Goal: Navigation & Orientation: Understand site structure

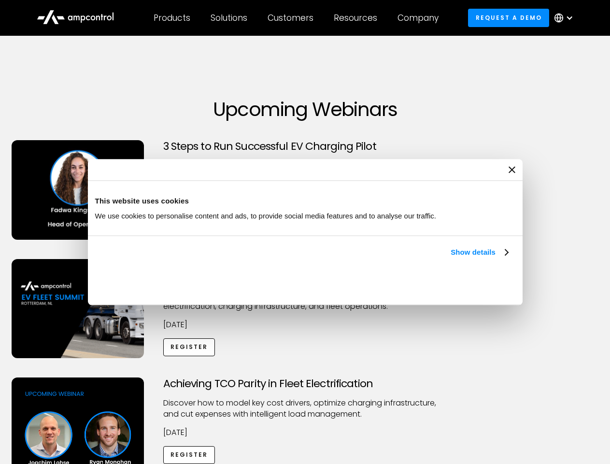
click at [451, 258] on link "Show details" at bounding box center [479, 252] width 57 height 12
click at [0, 0] on div "Necessary cookies help make a website usable by enabling basic functions like p…" at bounding box center [0, 0] width 0 height 0
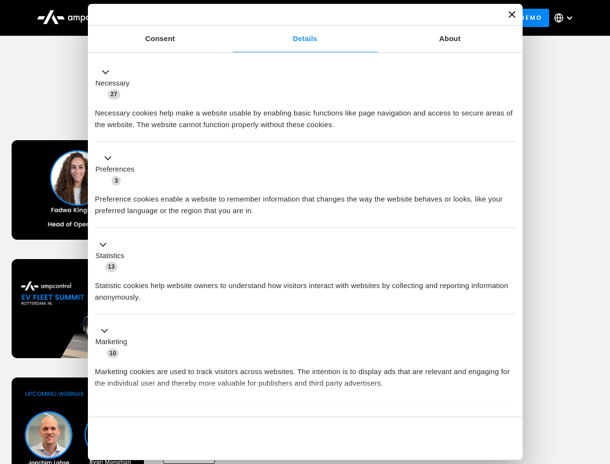
click at [600, 390] on div "Achieving TCO Parity in Fleet Electrification Discover how to model key cost dr…" at bounding box center [305, 453] width 607 height 152
click at [297, 18] on div "Customers" at bounding box center [291, 18] width 46 height 11
click at [172, 18] on div "Products" at bounding box center [172, 18] width 37 height 11
click at [230, 18] on div "Solutions" at bounding box center [229, 18] width 37 height 11
click at [292, 18] on div "Customers" at bounding box center [291, 18] width 46 height 11
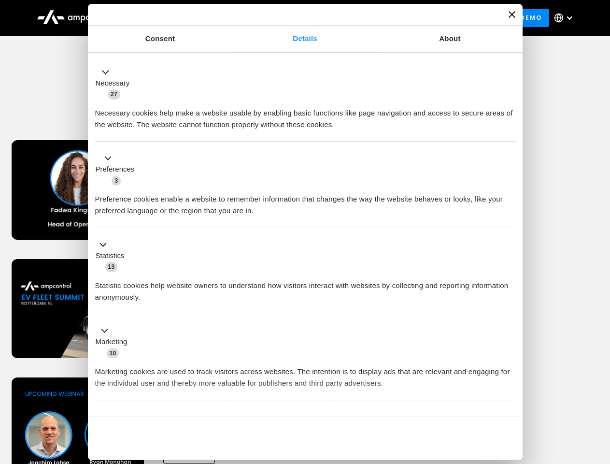
click at [358, 18] on div "Resources" at bounding box center [355, 18] width 43 height 11
click at [421, 18] on div "Company" at bounding box center [418, 18] width 41 height 11
click at [566, 18] on div at bounding box center [570, 18] width 8 height 8
